Goal: Navigation & Orientation: Find specific page/section

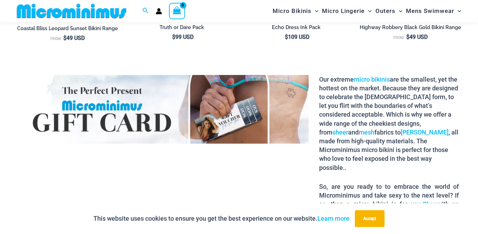
scroll to position [989, 0]
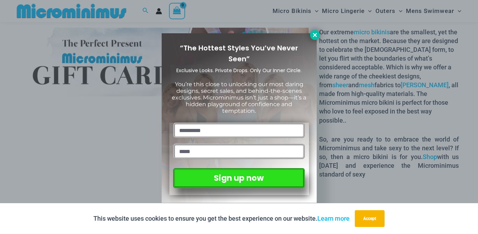
click at [316, 34] on icon at bounding box center [315, 35] width 4 height 4
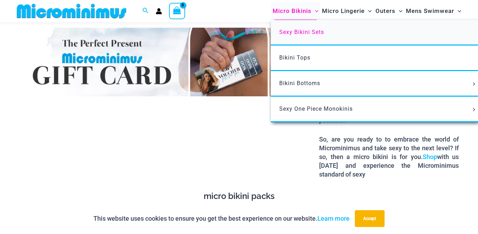
click at [296, 37] on link "Sexy Bikini Sets" at bounding box center [375, 33] width 208 height 26
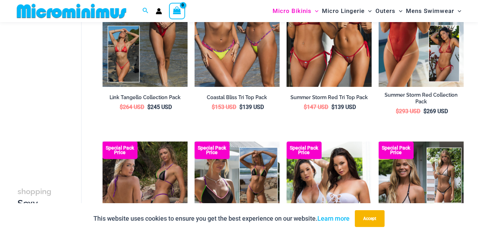
scroll to position [446, 0]
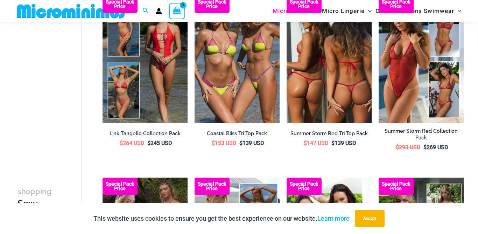
click at [341, 75] on img at bounding box center [329, 59] width 85 height 128
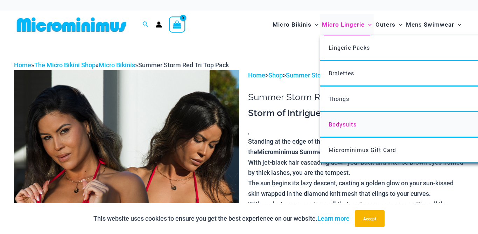
click at [348, 131] on link "Bodysuits" at bounding box center [424, 125] width 208 height 26
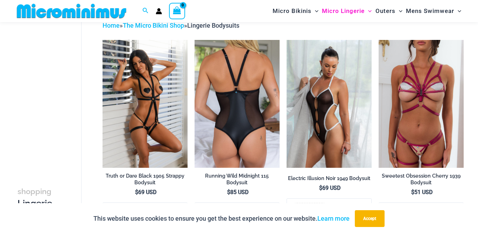
scroll to position [32, 0]
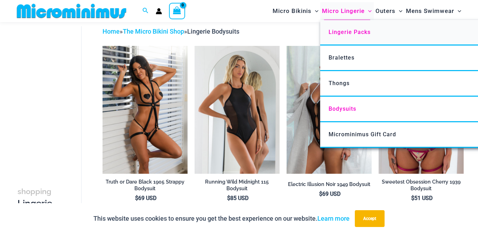
click at [347, 32] on span "Lingerie Packs" at bounding box center [350, 32] width 42 height 7
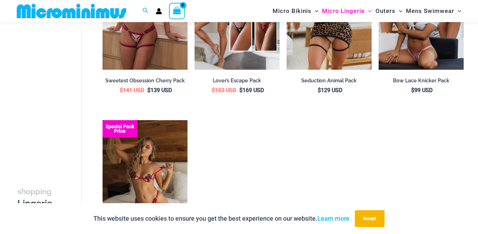
scroll to position [739, 0]
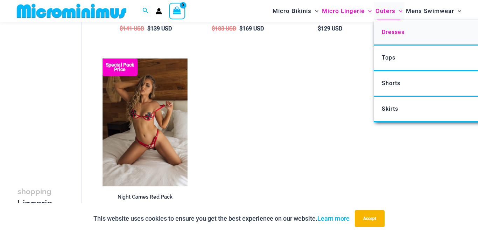
click at [397, 37] on link "Dresses" at bounding box center [478, 33] width 208 height 26
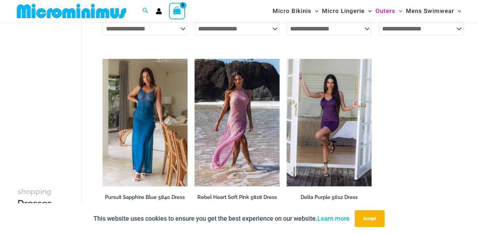
scroll to position [471, 0]
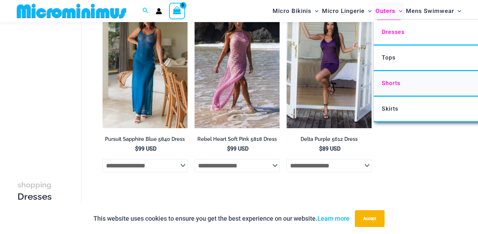
click at [393, 76] on link "Shorts" at bounding box center [478, 84] width 208 height 26
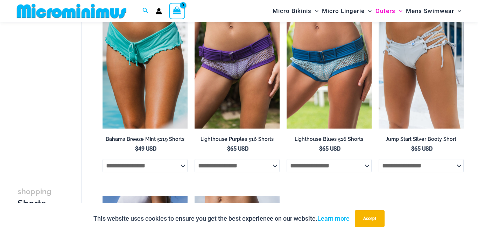
scroll to position [77, 0]
